Goal: Find specific page/section: Find specific page/section

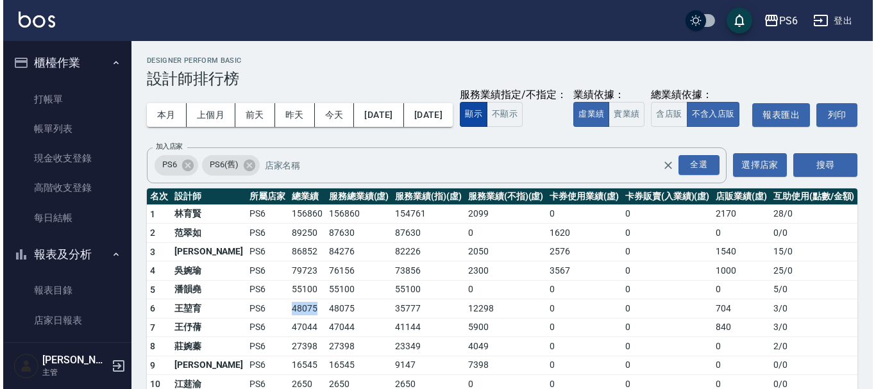
scroll to position [257, 0]
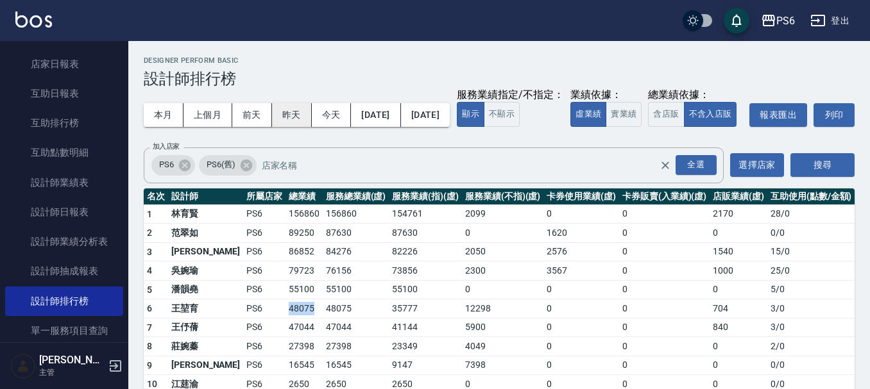
click at [294, 112] on button "昨天" at bounding box center [292, 115] width 40 height 24
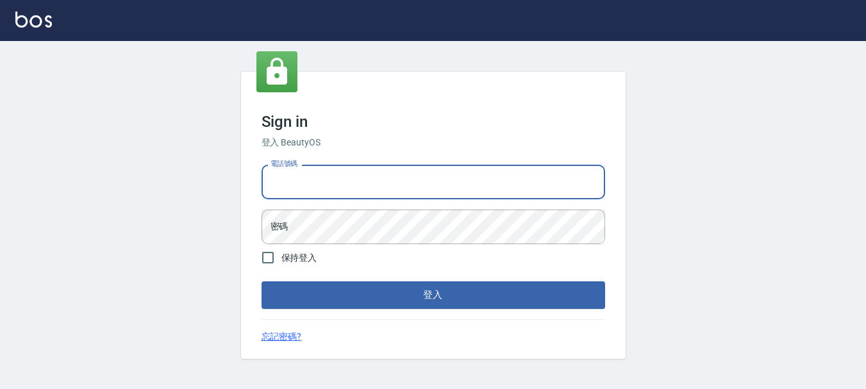
click at [305, 187] on input "電話號碼" at bounding box center [434, 182] width 344 height 35
type input "0983811952"
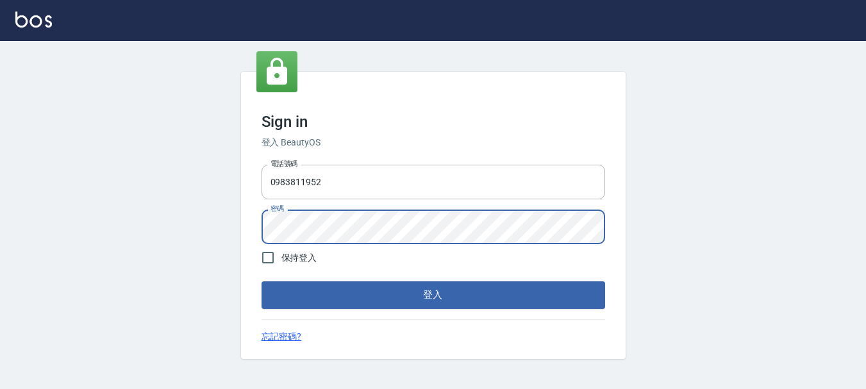
click at [262, 282] on button "登入" at bounding box center [434, 295] width 344 height 27
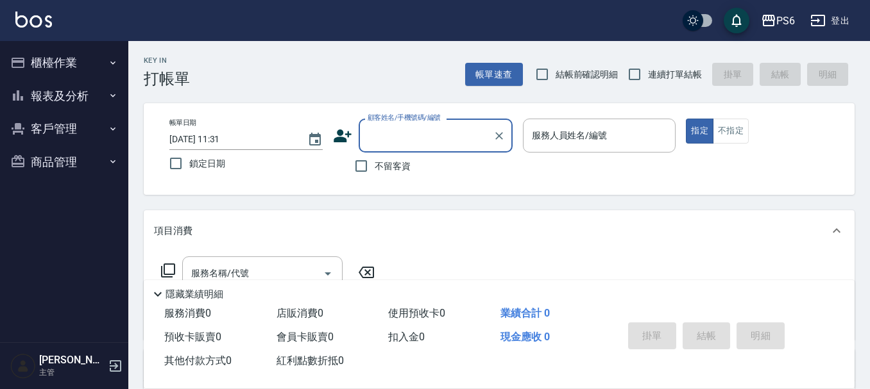
click at [67, 75] on button "櫃檯作業" at bounding box center [64, 62] width 118 height 33
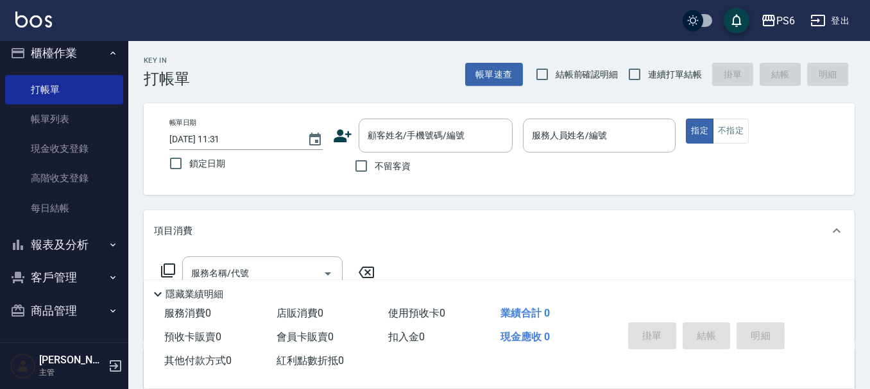
click at [64, 252] on button "報表及分析" at bounding box center [64, 244] width 118 height 33
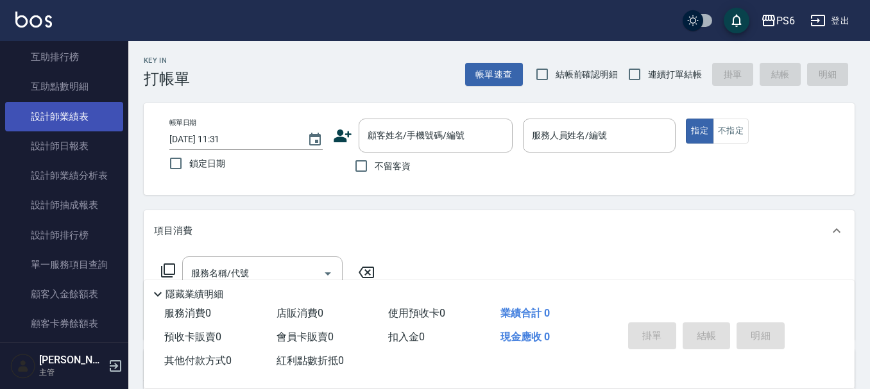
scroll to position [330, 0]
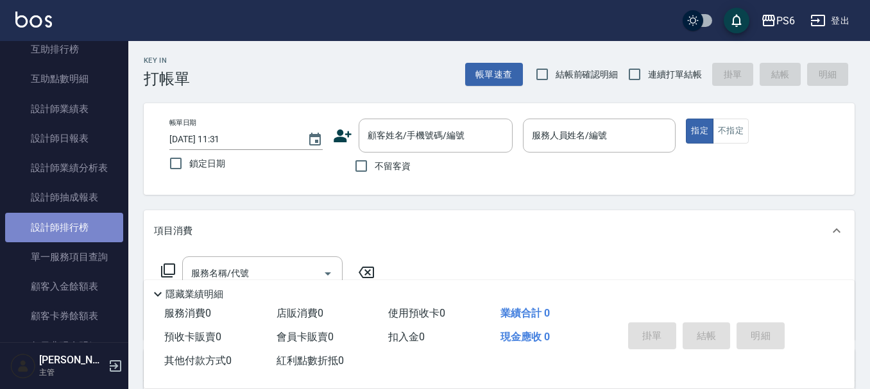
click at [87, 233] on link "設計師排行榜" at bounding box center [64, 227] width 118 height 29
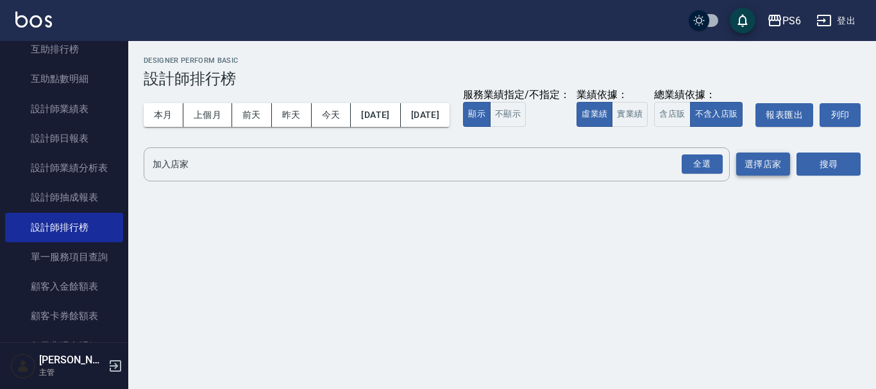
drag, startPoint x: 698, startPoint y: 189, endPoint x: 784, endPoint y: 189, distance: 85.9
click at [700, 174] on div "全選" at bounding box center [702, 165] width 41 height 20
drag, startPoint x: 824, startPoint y: 180, endPoint x: 526, endPoint y: 152, distance: 299.5
click at [824, 177] on button "搜尋" at bounding box center [828, 165] width 64 height 24
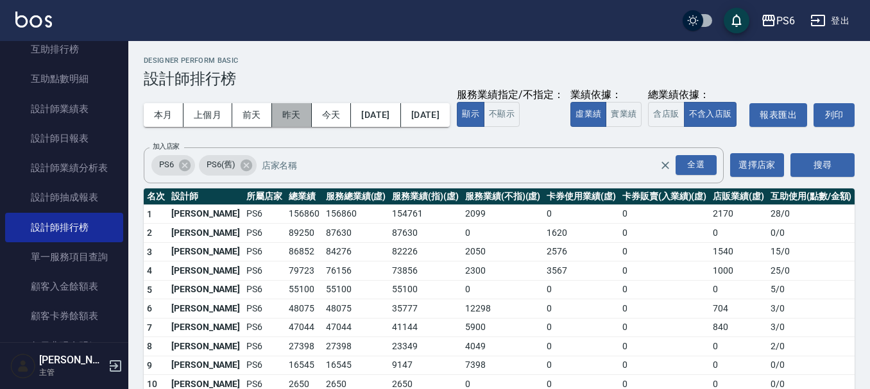
click at [310, 112] on button "昨天" at bounding box center [292, 115] width 40 height 24
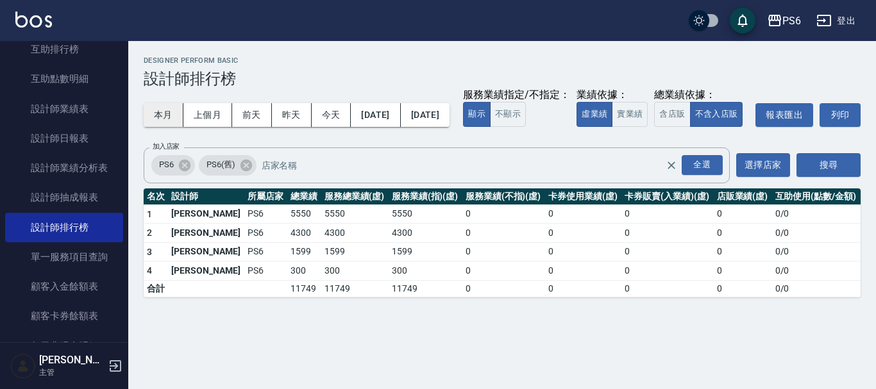
click at [162, 112] on button "本月" at bounding box center [164, 115] width 40 height 24
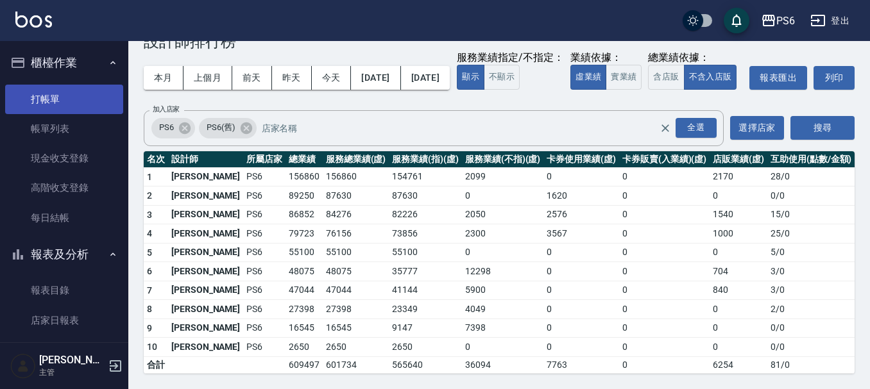
click at [72, 88] on link "打帳單" at bounding box center [64, 99] width 118 height 29
